Goal: Transaction & Acquisition: Purchase product/service

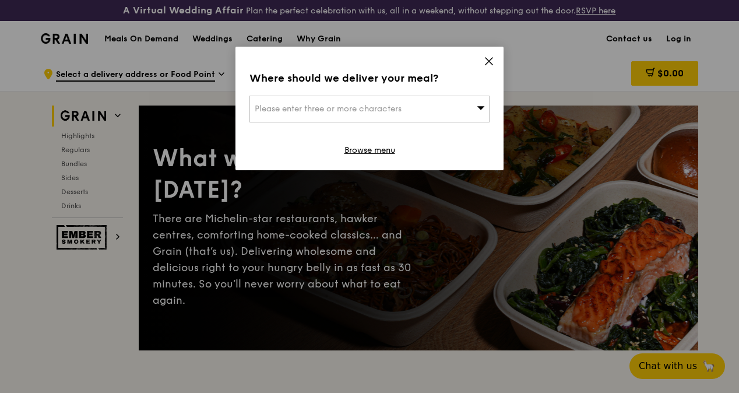
click at [493, 59] on icon at bounding box center [488, 61] width 10 height 10
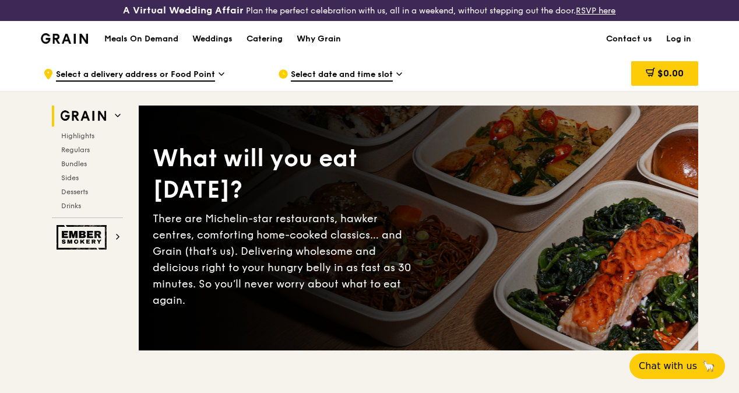
click at [157, 45] on h1 "Meals On Demand" at bounding box center [141, 39] width 74 height 12
click at [130, 45] on h1 "Meals On Demand" at bounding box center [141, 39] width 74 height 12
click at [162, 45] on h1 "Meals On Demand" at bounding box center [141, 39] width 74 height 12
click at [162, 44] on h1 "Meals On Demand" at bounding box center [141, 39] width 74 height 12
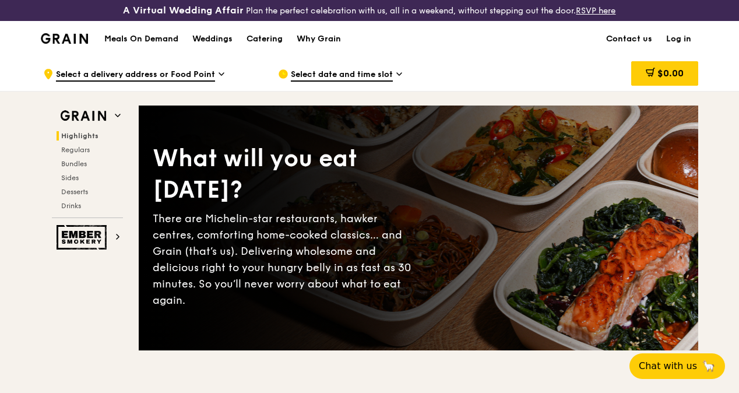
click at [162, 44] on h1 "Meals On Demand" at bounding box center [141, 39] width 74 height 12
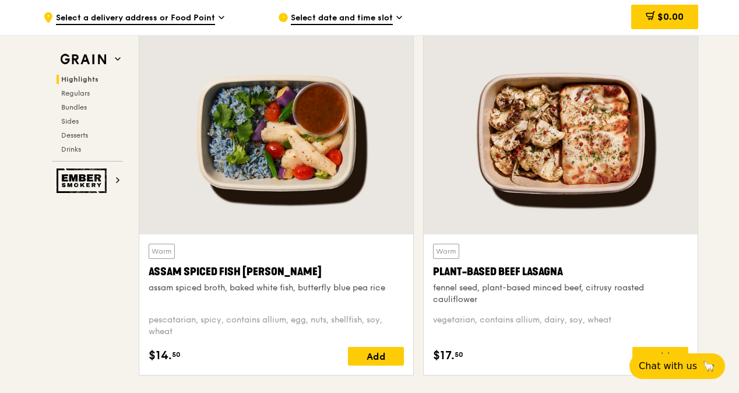
scroll to position [408, 0]
